Goal: Information Seeking & Learning: Learn about a topic

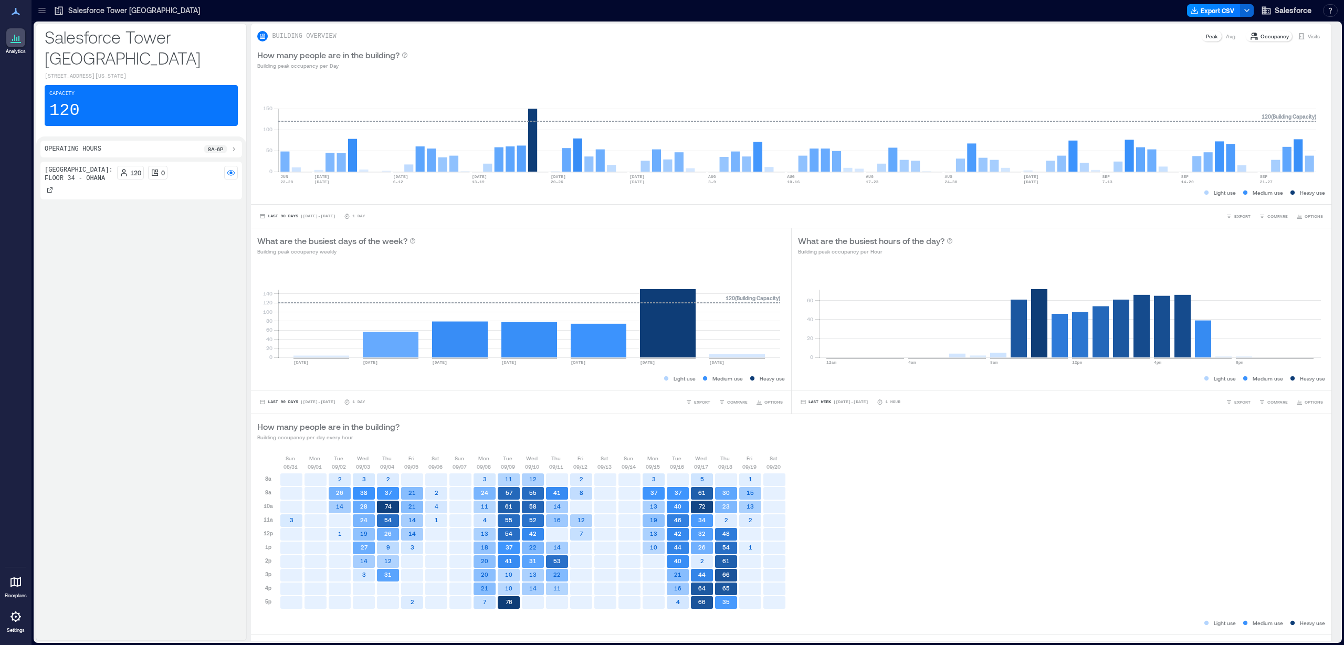
click at [25, 620] on div at bounding box center [15, 616] width 19 height 19
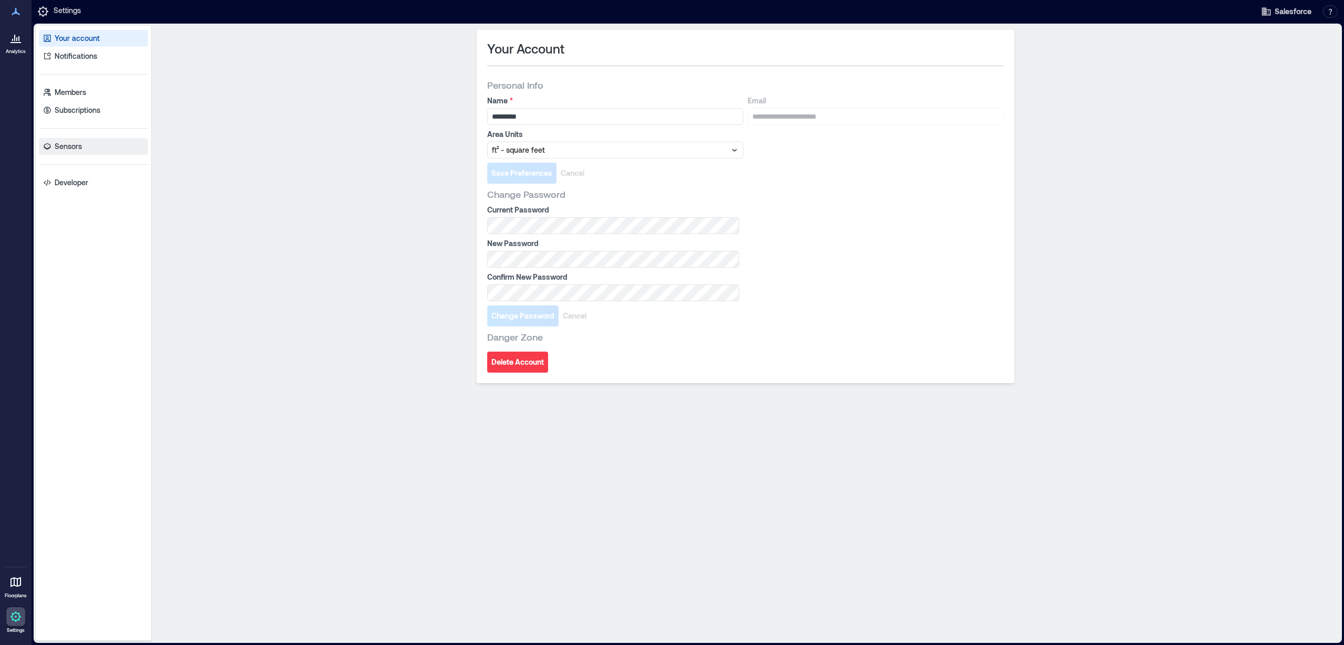
click at [84, 150] on link "Sensors" at bounding box center [93, 146] width 109 height 17
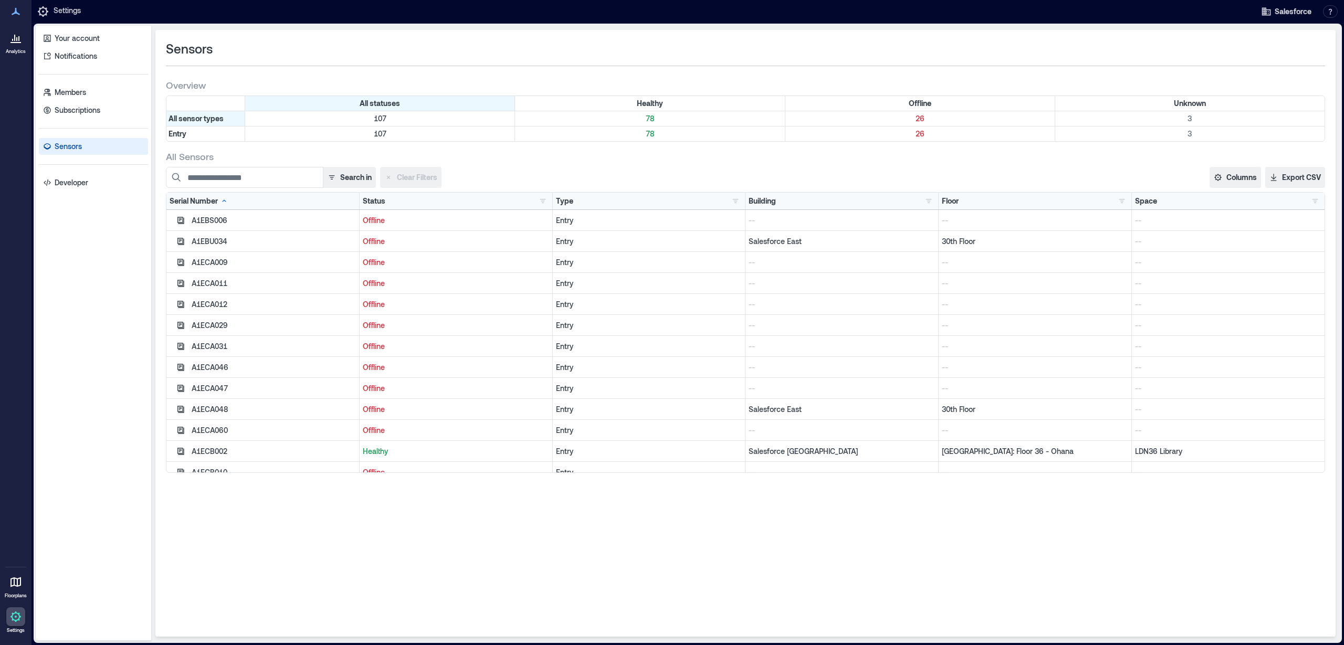
click at [767, 204] on div "Building" at bounding box center [762, 201] width 27 height 10
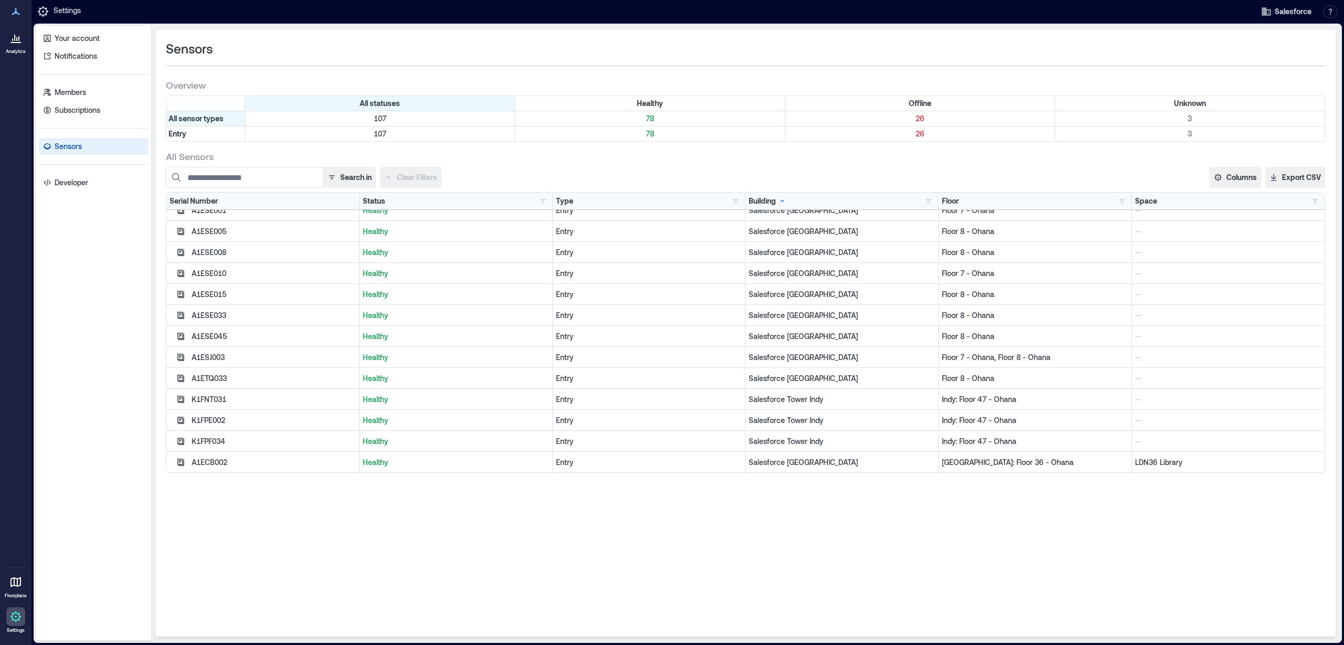
scroll to position [1099, 0]
click at [769, 306] on div "Salesforce [GEOGRAPHIC_DATA]" at bounding box center [841, 297] width 193 height 21
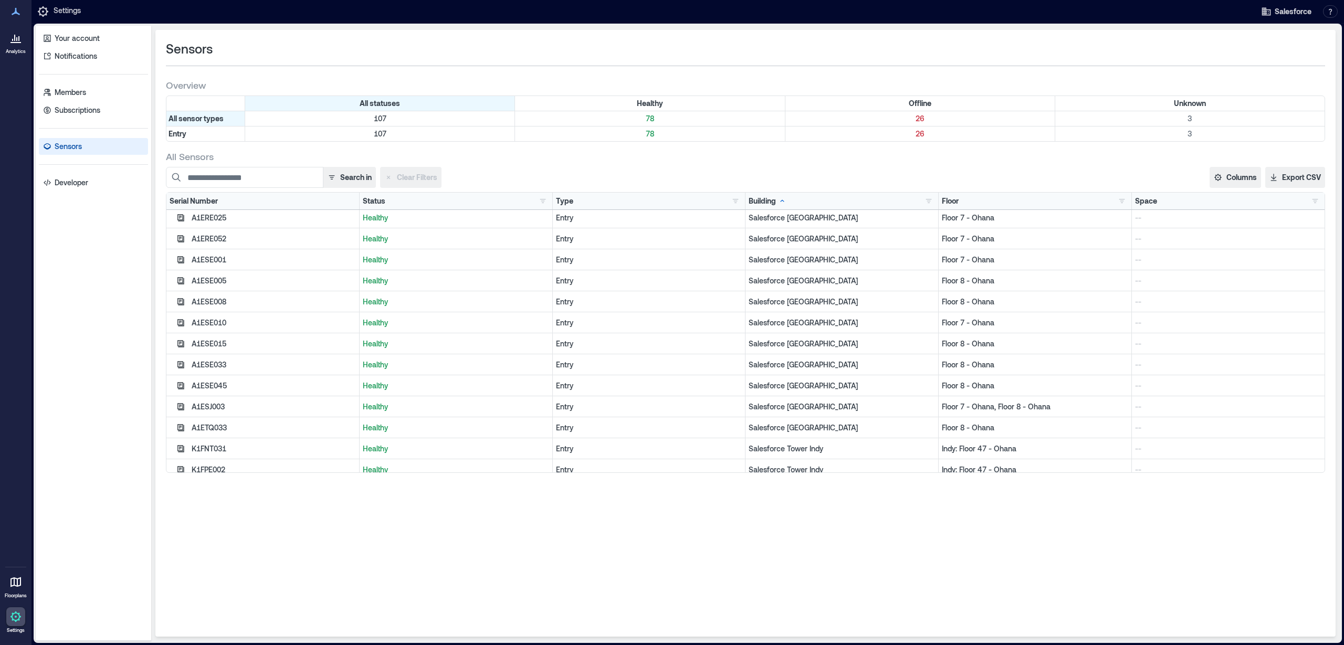
scroll to position [1053, 0]
click at [13, 38] on icon at bounding box center [15, 37] width 13 height 13
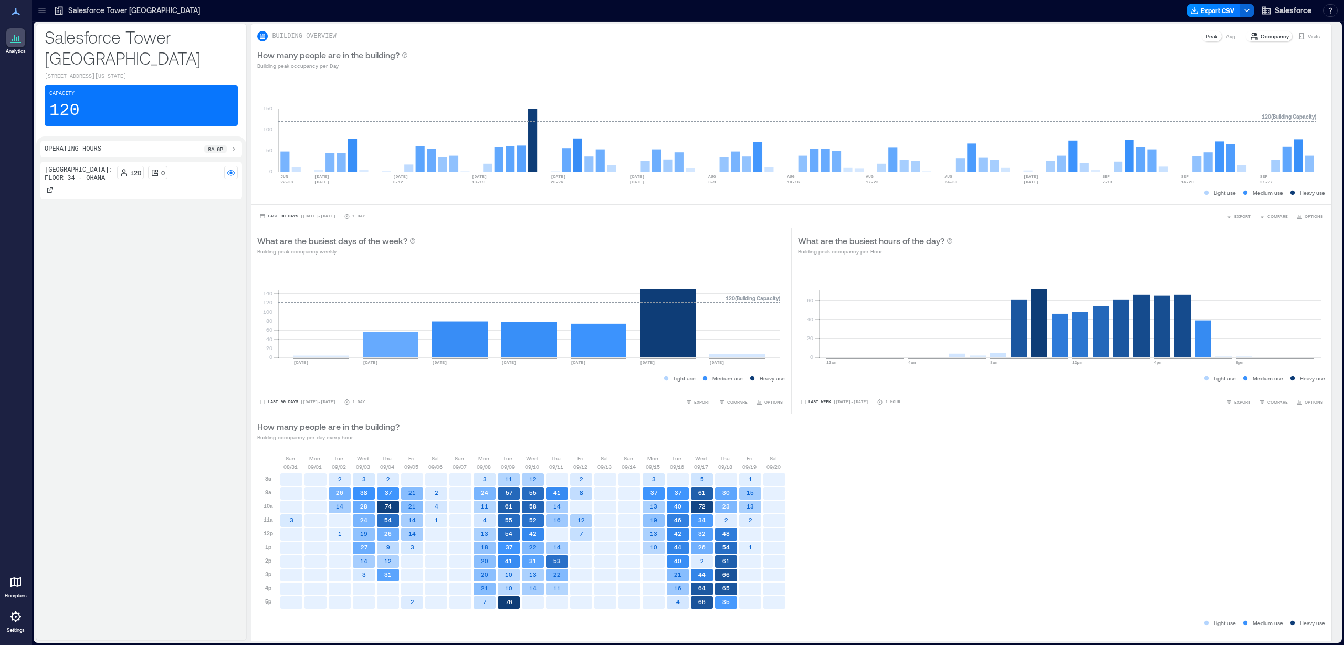
click at [48, 13] on div at bounding box center [42, 10] width 17 height 17
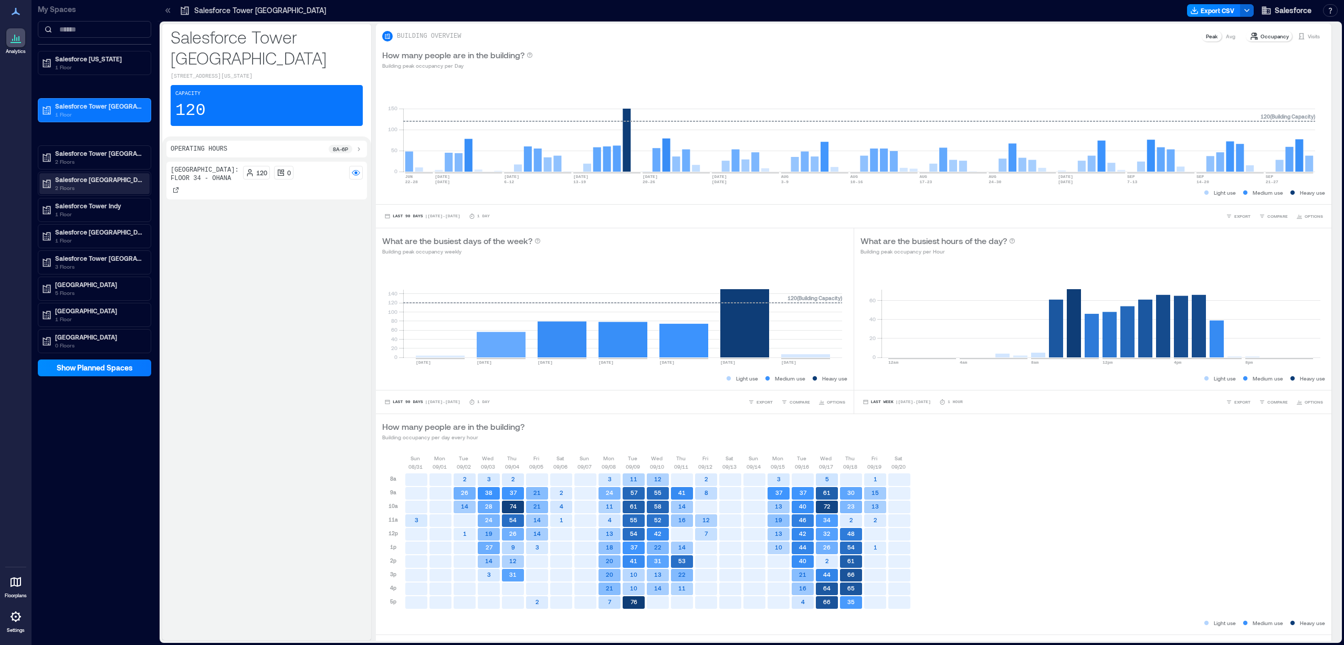
click at [111, 187] on p "2 Floors" at bounding box center [99, 188] width 88 height 8
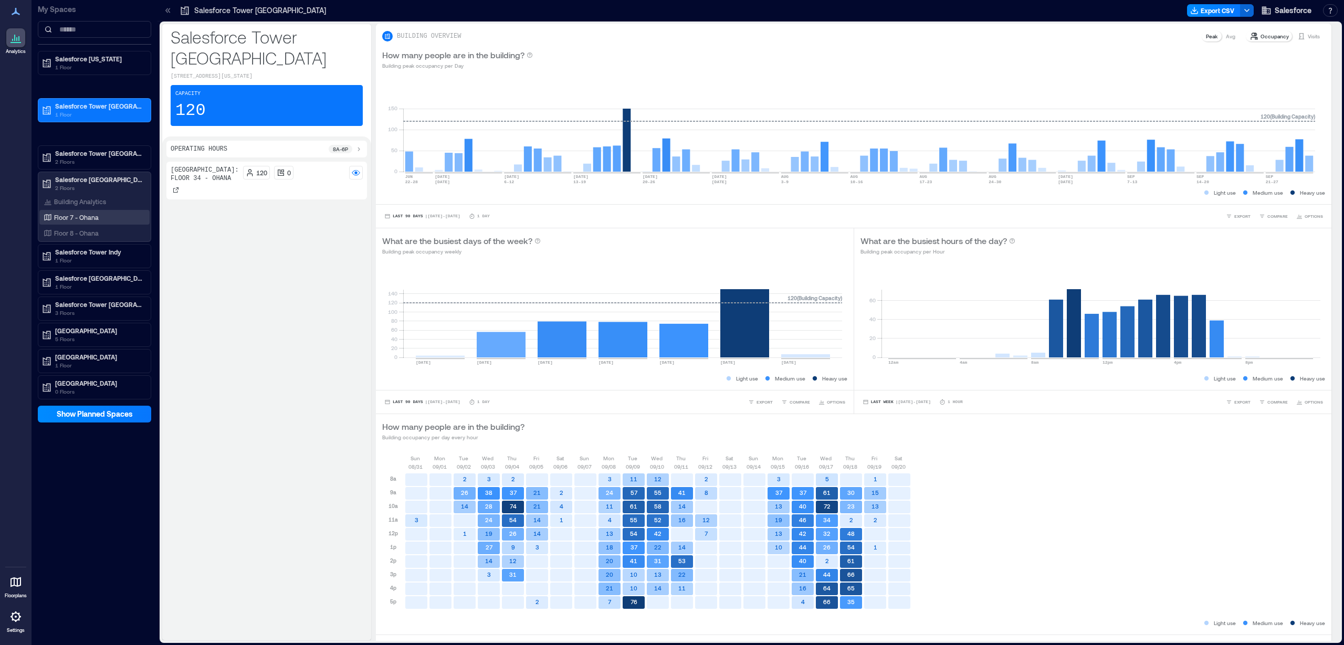
click at [104, 218] on div "Floor 7 - Ohana" at bounding box center [92, 217] width 102 height 10
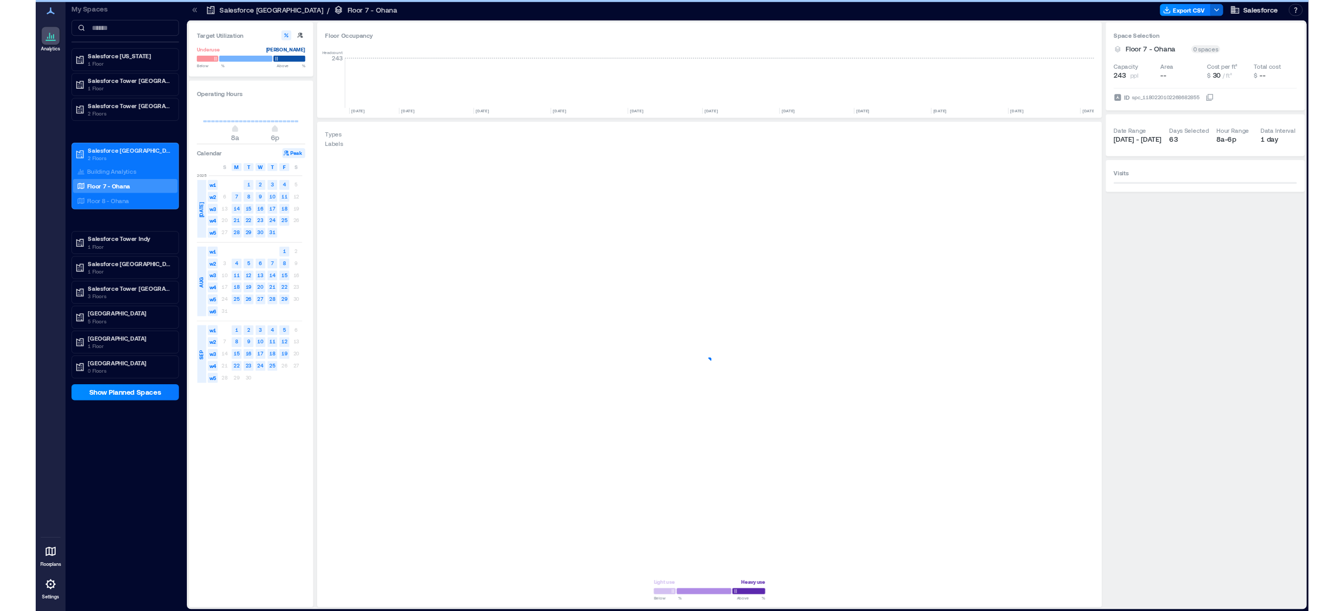
scroll to position [0, 1495]
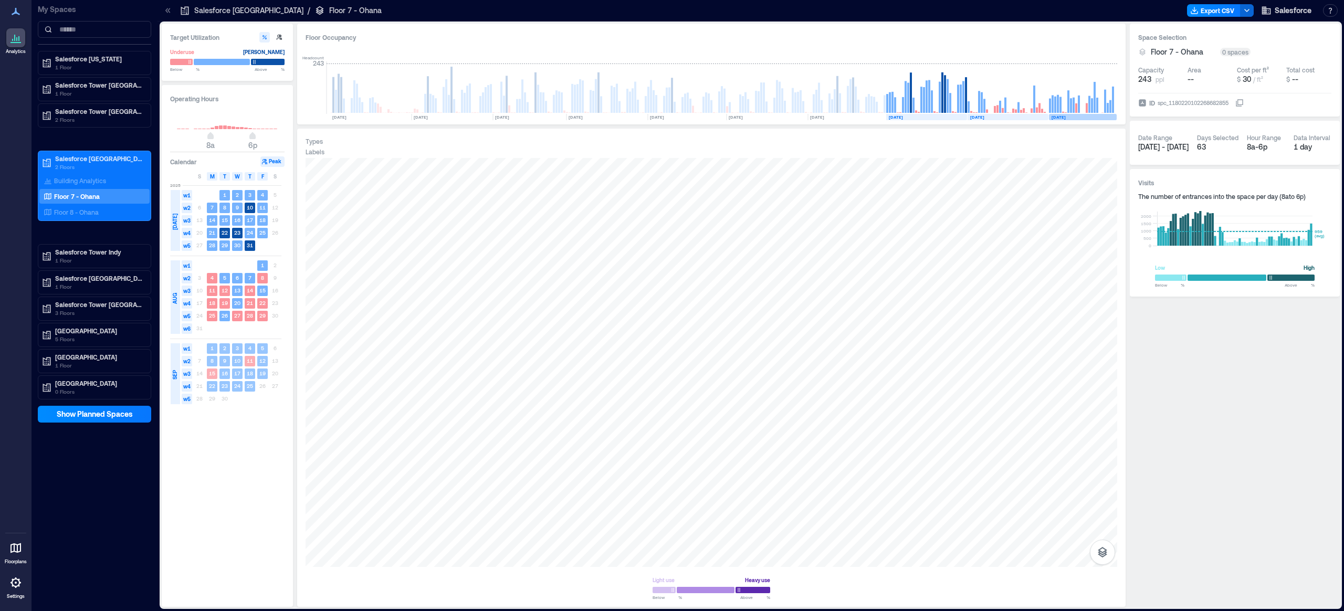
click at [1072, 116] on rect at bounding box center [1083, 117] width 68 height 6
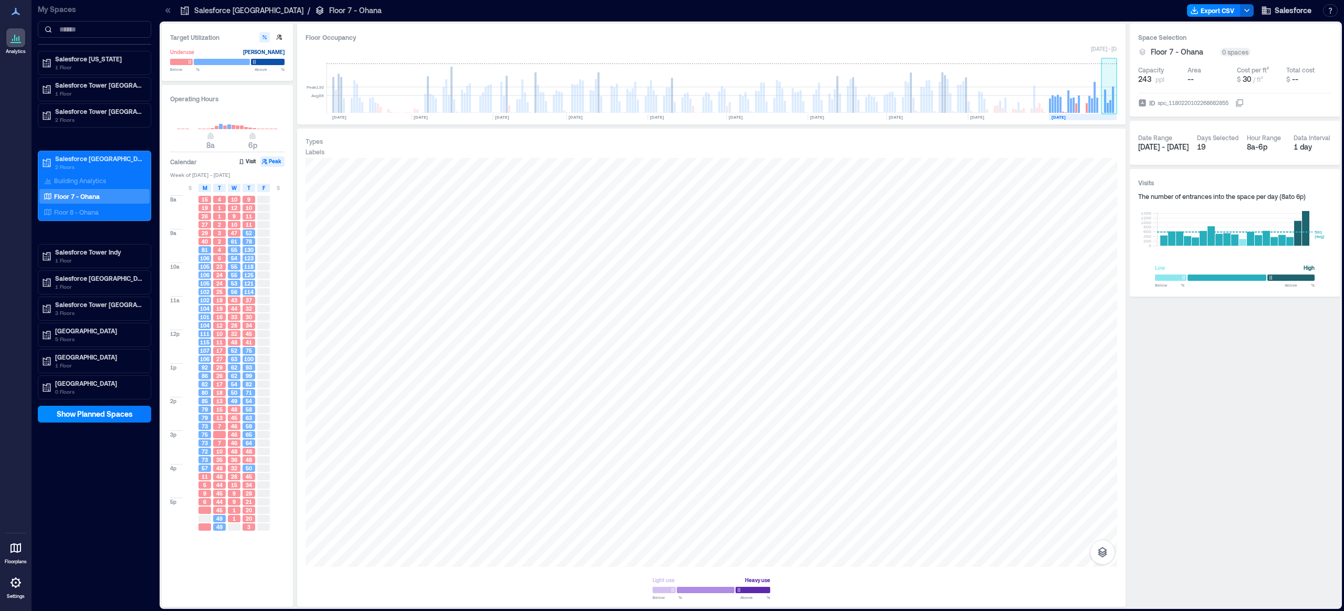
click at [1107, 101] on rect at bounding box center [1109, 87] width 16 height 52
click at [249, 158] on button "Visit" at bounding box center [248, 161] width 22 height 10
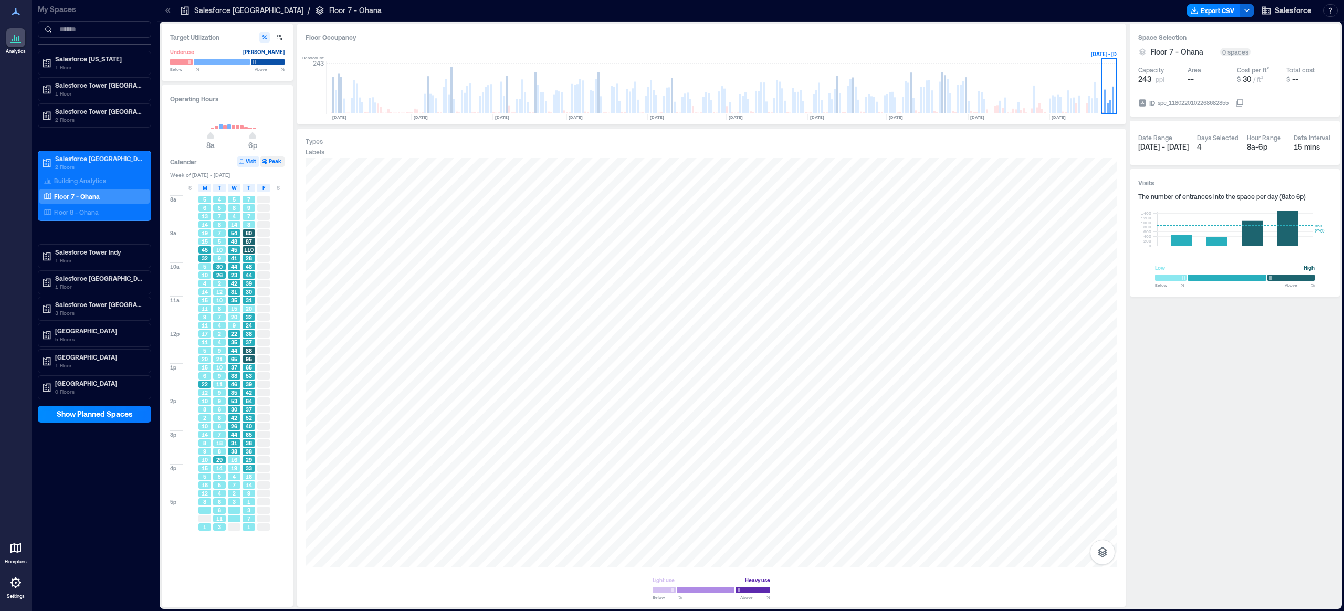
click at [264, 160] on icon "button" at bounding box center [264, 162] width 6 height 6
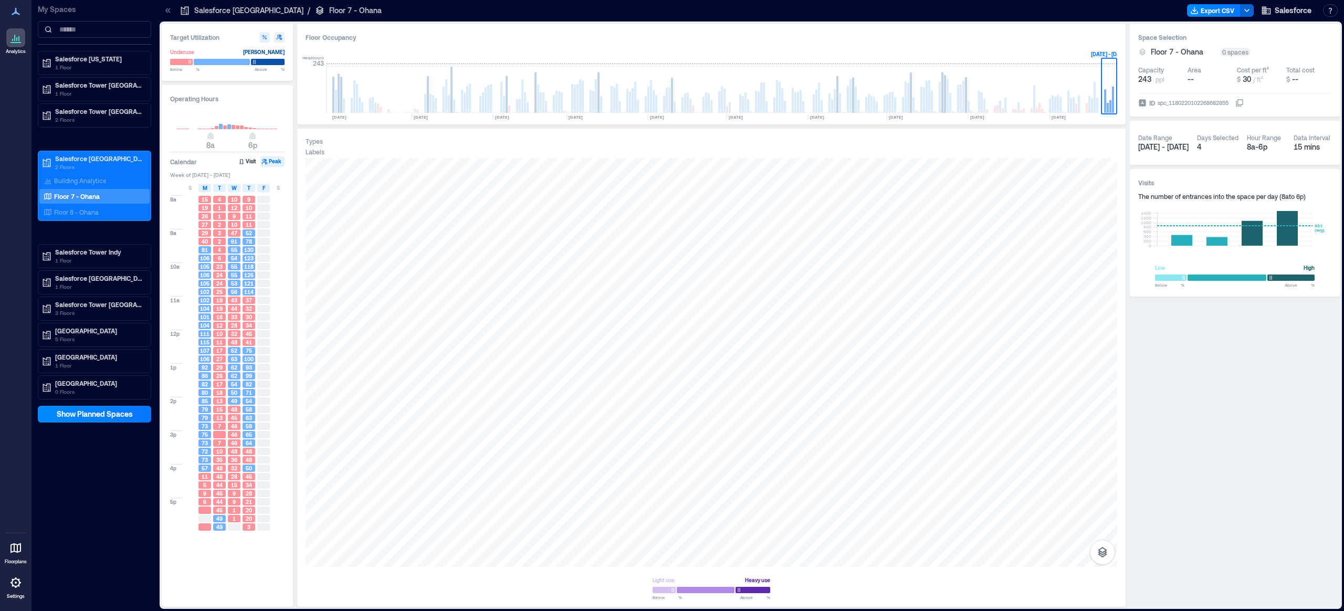
click at [278, 34] on icon "button" at bounding box center [279, 37] width 6 height 6
type input "**"
type input "***"
click at [268, 36] on button "button" at bounding box center [264, 37] width 10 height 10
type input "**"
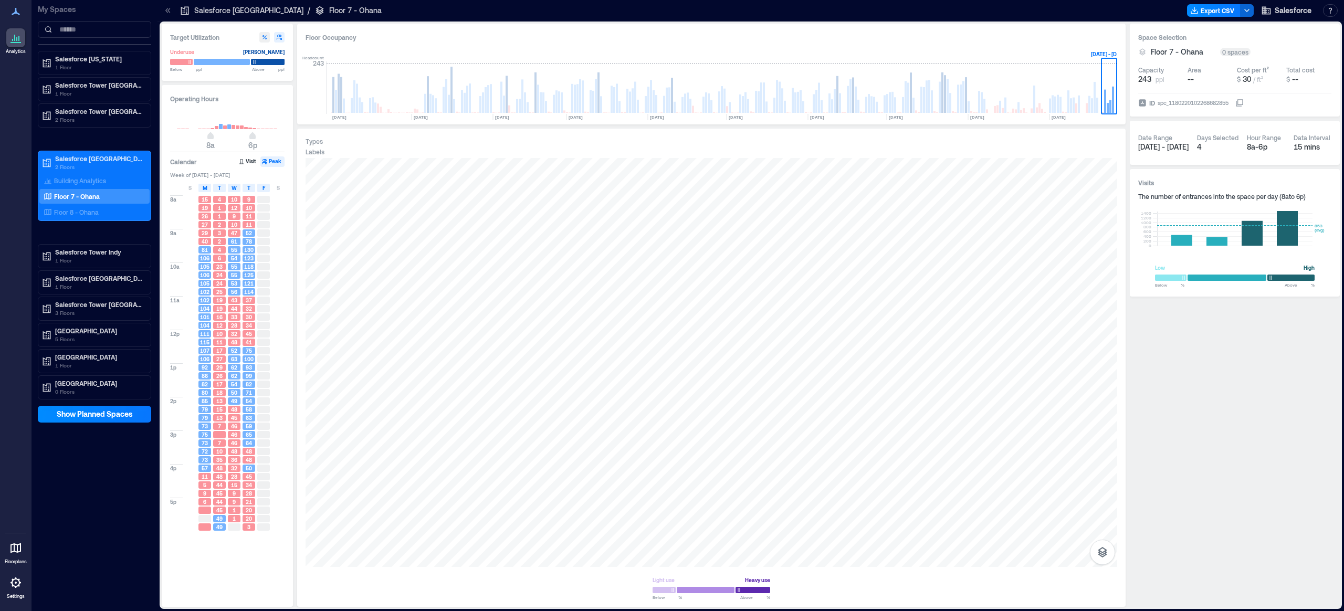
type input "**"
click at [14, 15] on icon at bounding box center [15, 11] width 13 height 13
click at [9, 589] on div at bounding box center [15, 582] width 19 height 19
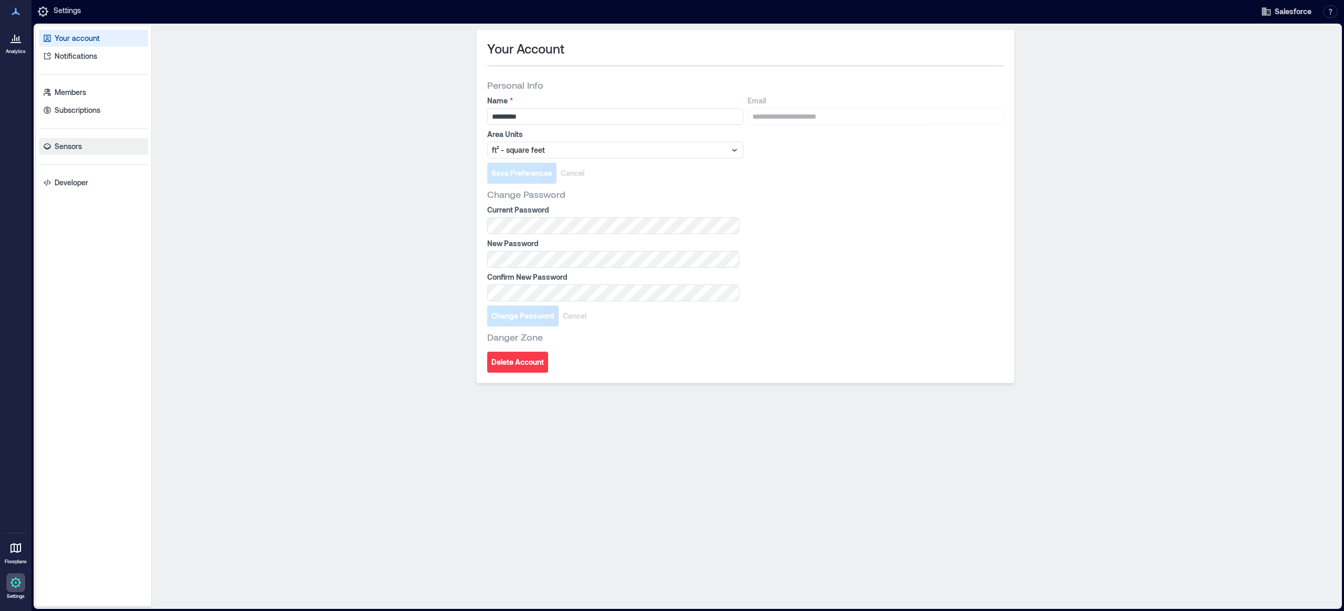
click at [93, 144] on link "Sensors" at bounding box center [93, 146] width 109 height 17
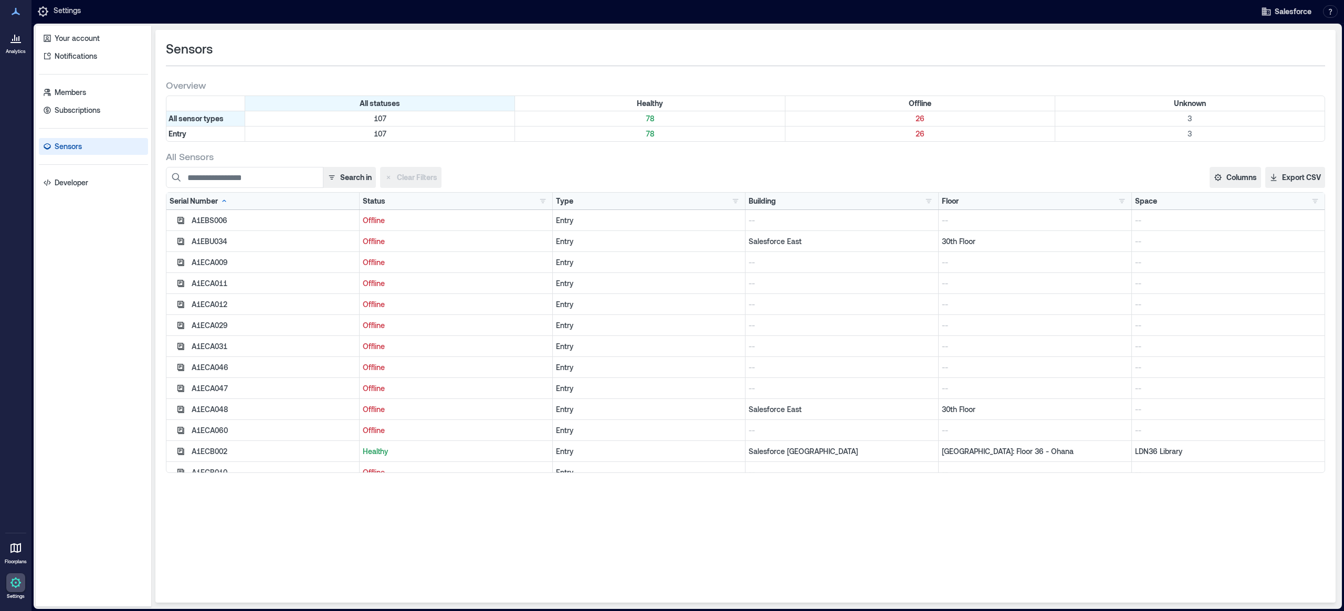
click at [15, 35] on icon at bounding box center [14, 38] width 1 height 6
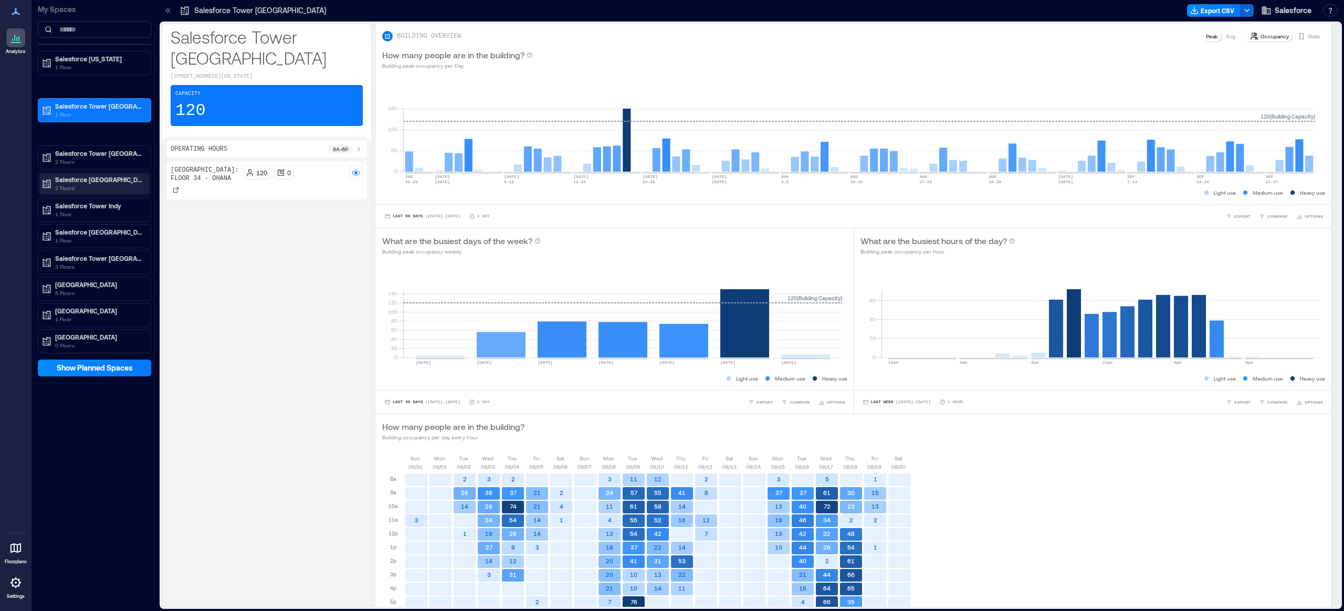
click at [107, 181] on p "Salesforce [GEOGRAPHIC_DATA]" at bounding box center [99, 179] width 88 height 8
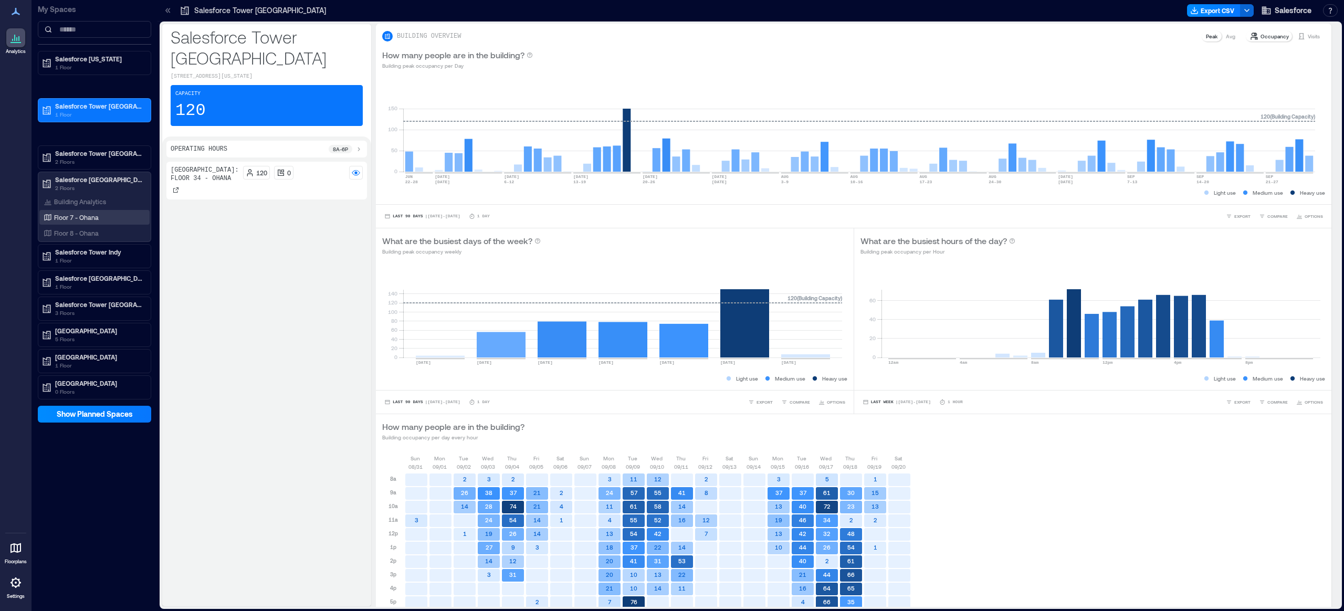
click at [97, 213] on p "Floor 7 - Ohana" at bounding box center [76, 217] width 45 height 8
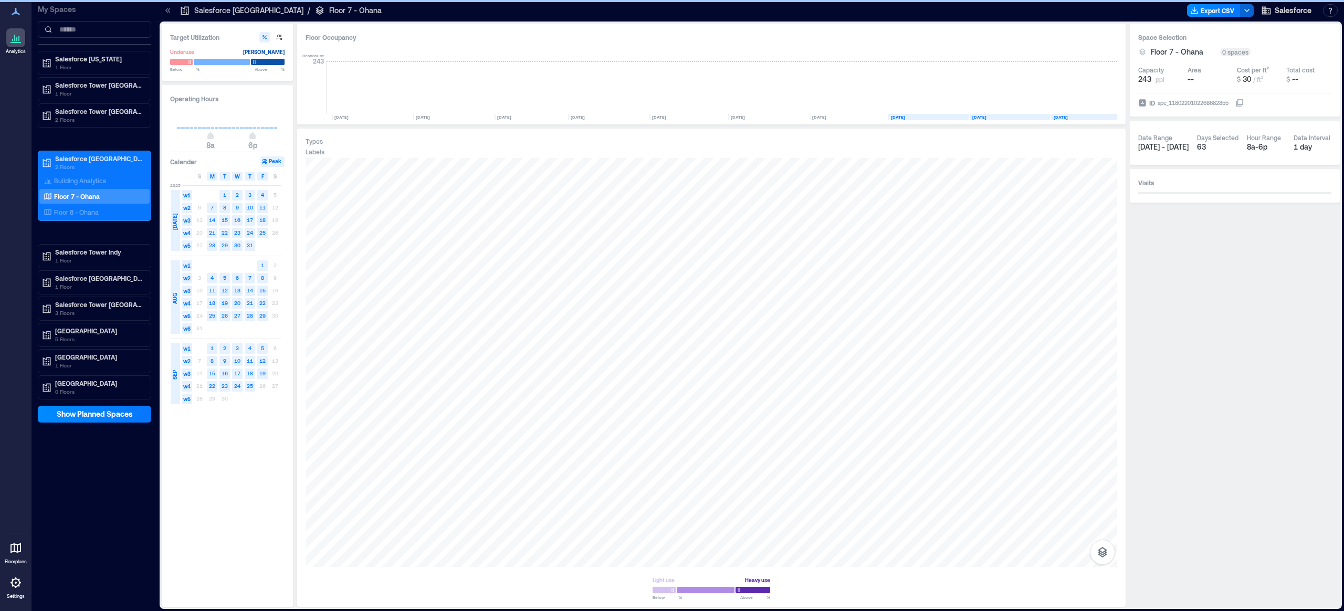
scroll to position [0, 1495]
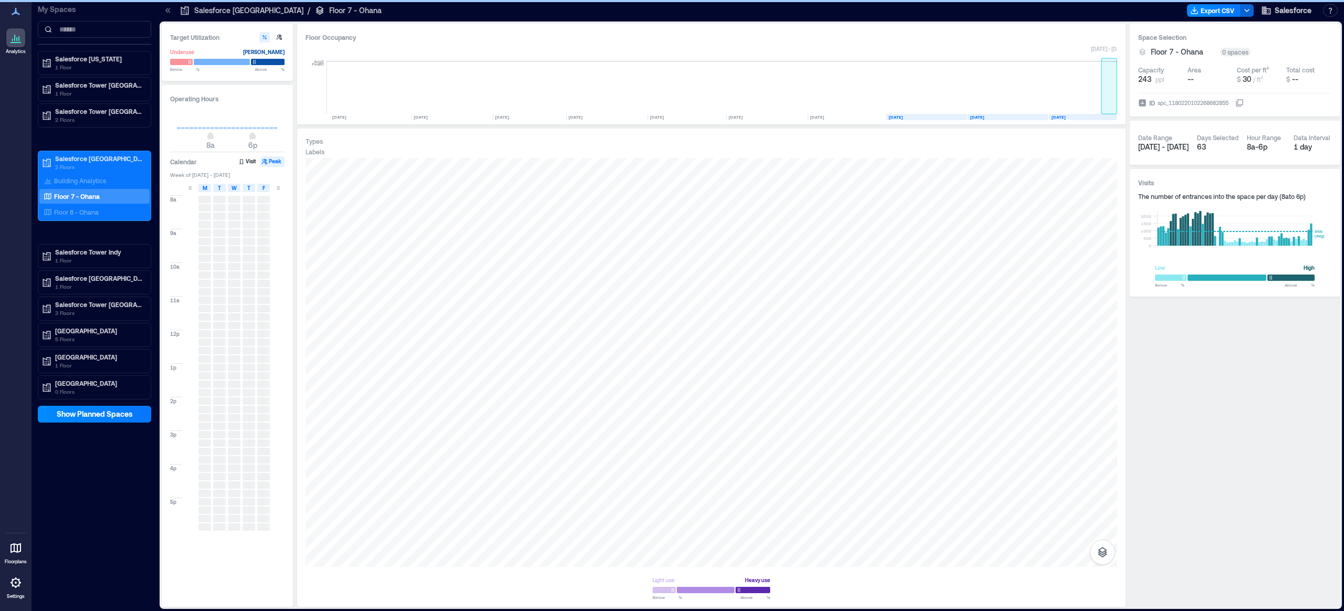
click at [1109, 96] on rect at bounding box center [1109, 87] width 16 height 52
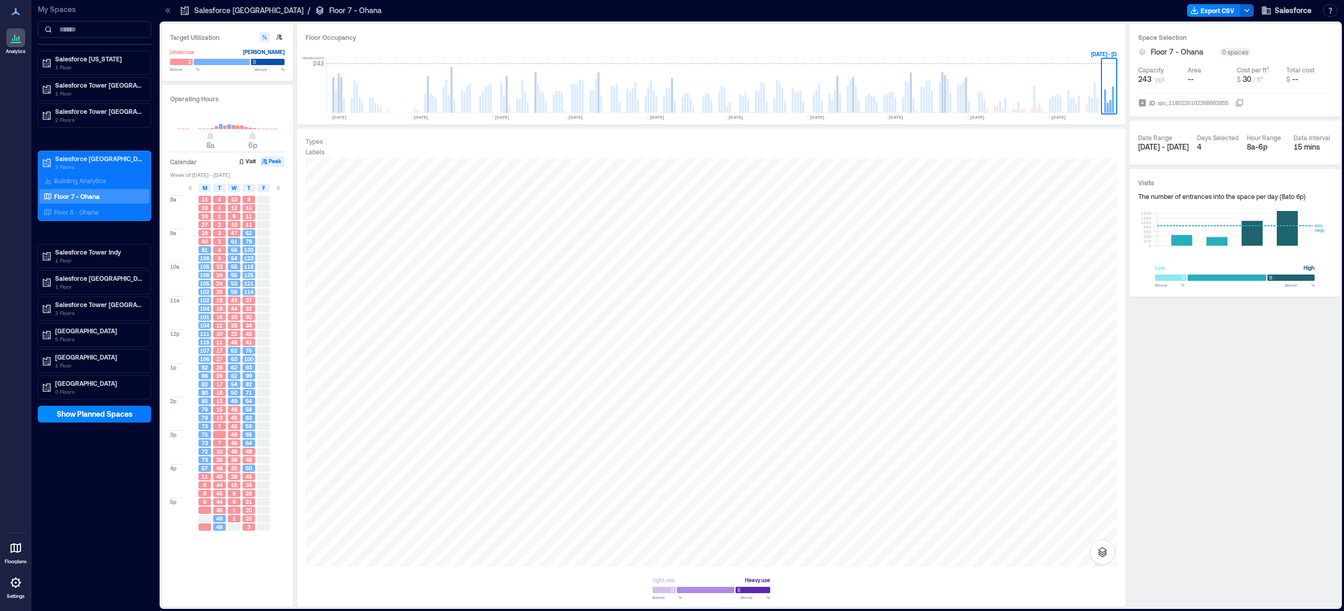
click at [254, 207] on div "10" at bounding box center [249, 207] width 13 height 7
